Goal: Task Accomplishment & Management: Manage account settings

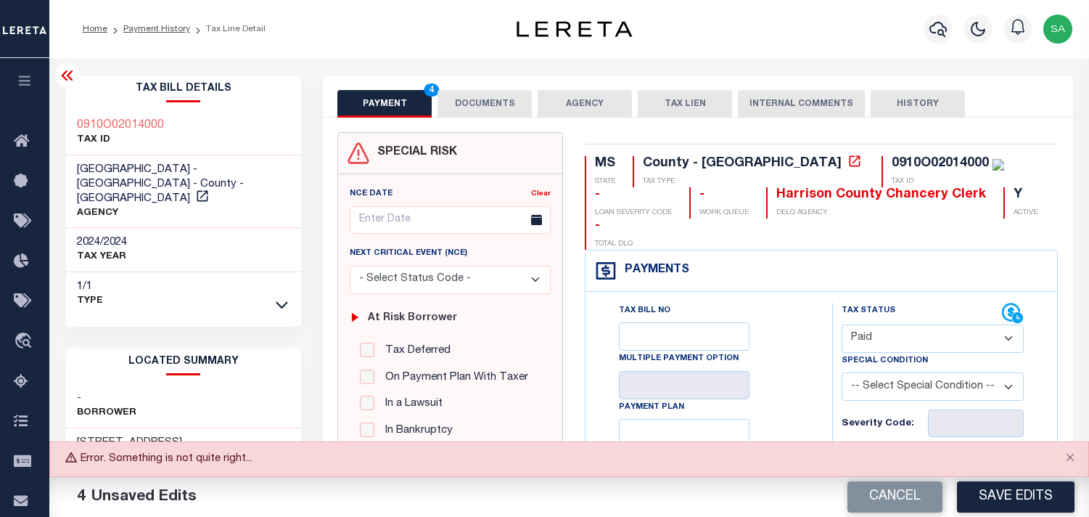
select select "PYD"
click at [99, 107] on div "Tax Bill Details 0910O02014000 TAX ID HARRISON COUNTY - GULFPORT - County - MS …" at bounding box center [184, 195] width 236 height 240
copy h3 "0910O02014000"
click at [242, 118] on div "0910O02014000 TAX ID" at bounding box center [184, 133] width 236 height 44
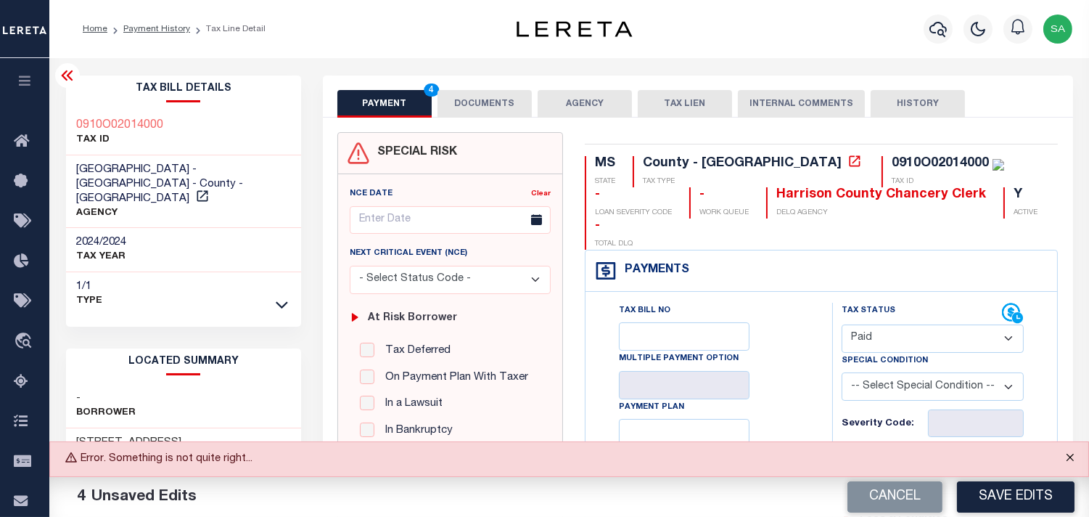
click at [1072, 460] on button "Close" at bounding box center [1070, 458] width 36 height 32
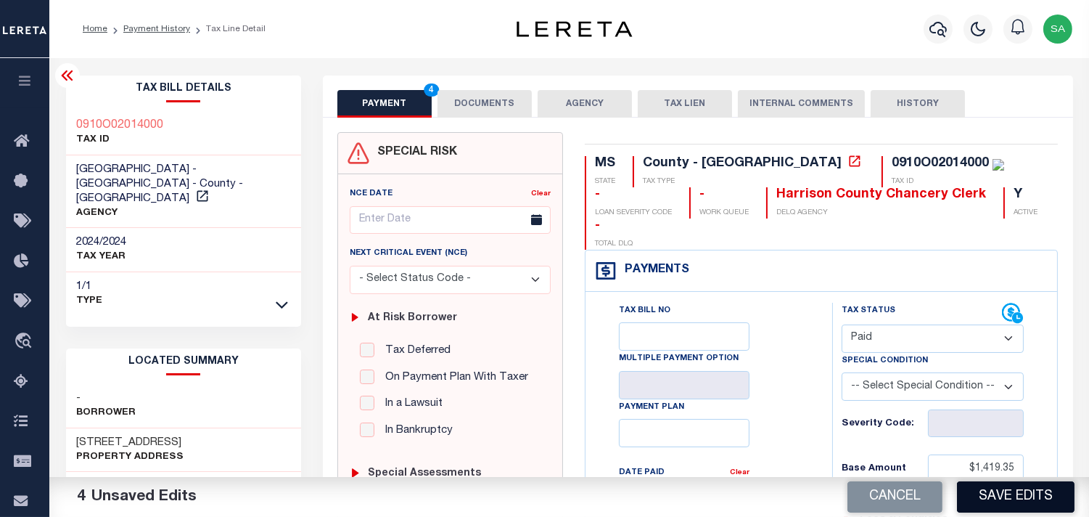
click at [1029, 502] on button "Save Edits" at bounding box center [1016, 496] width 118 height 31
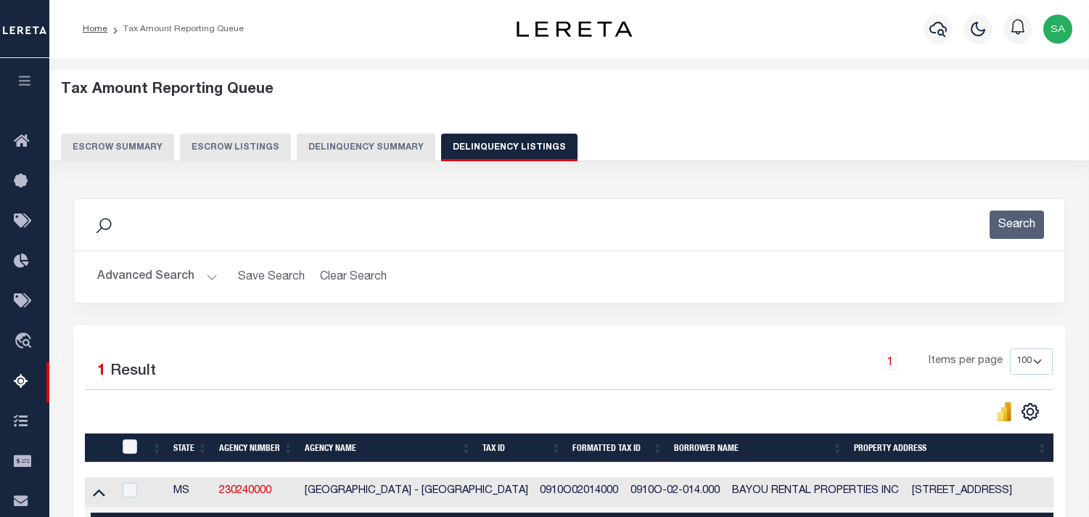
select select "100"
click at [1064, 33] on img "button" at bounding box center [1058, 29] width 29 height 29
click at [1017, 105] on span "Sign out" at bounding box center [1001, 103] width 41 height 10
